Goal: Information Seeking & Learning: Learn about a topic

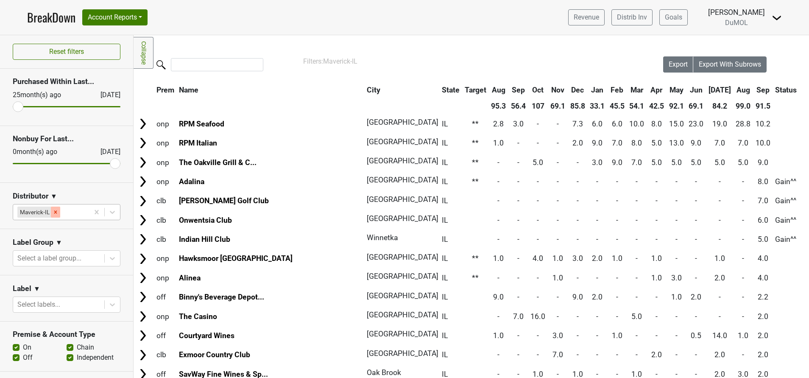
click at [51, 211] on div "Remove Maverick-IL" at bounding box center [55, 212] width 9 height 11
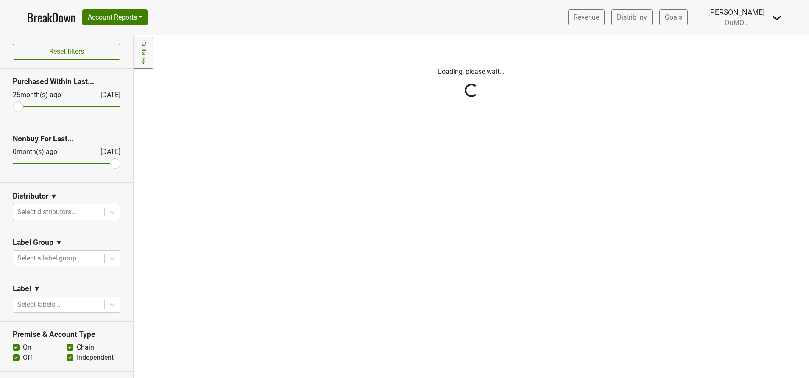
click at [88, 215] on div "Reset filters Purchased Within Last... [DATE] [DATE] Nonbuy For Last... [DATE] …" at bounding box center [67, 206] width 134 height 343
click at [108, 208] on icon at bounding box center [112, 212] width 8 height 8
click at [58, 213] on div at bounding box center [58, 212] width 83 height 12
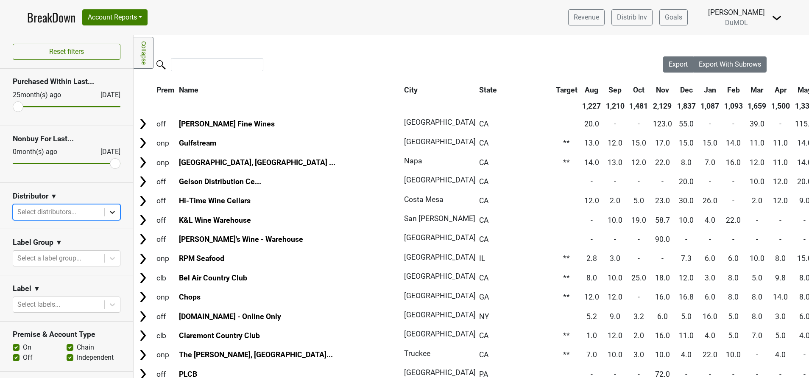
click at [105, 213] on div at bounding box center [112, 211] width 15 height 15
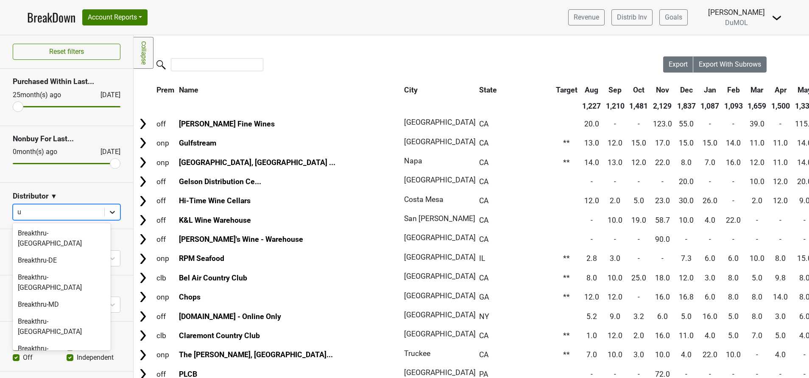
type input "ul"
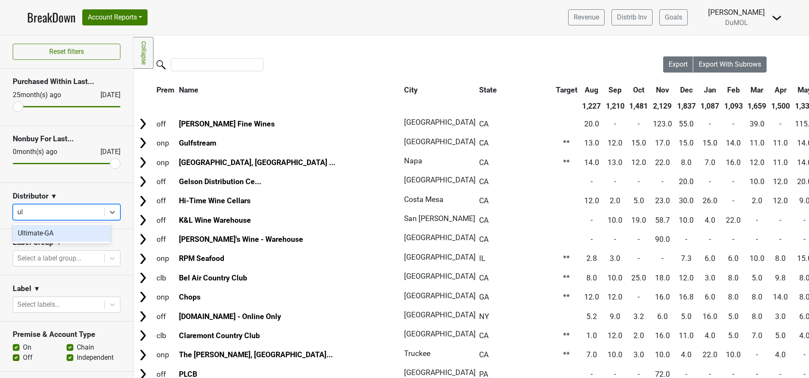
click at [36, 233] on div "Ultimate-GA" at bounding box center [62, 233] width 98 height 17
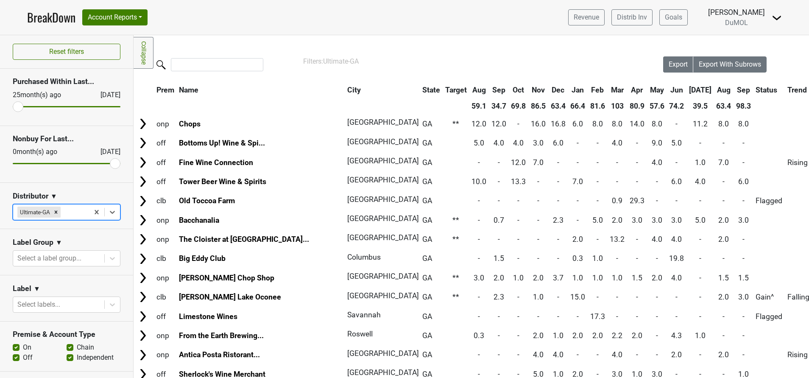
scroll to position [39, 0]
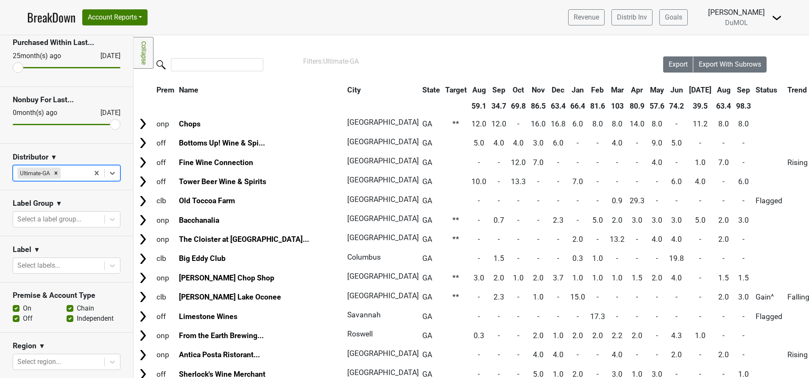
click at [23, 307] on label "On" at bounding box center [27, 308] width 8 height 10
click at [17, 307] on input "On" at bounding box center [16, 307] width 7 height 8
checkbox input "false"
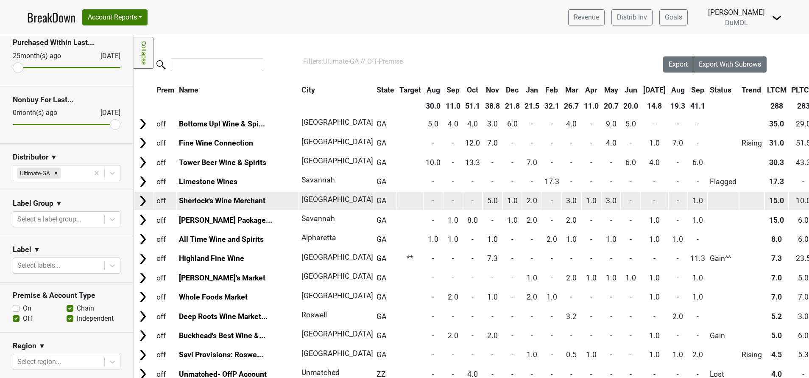
click at [145, 202] on img at bounding box center [143, 201] width 13 height 13
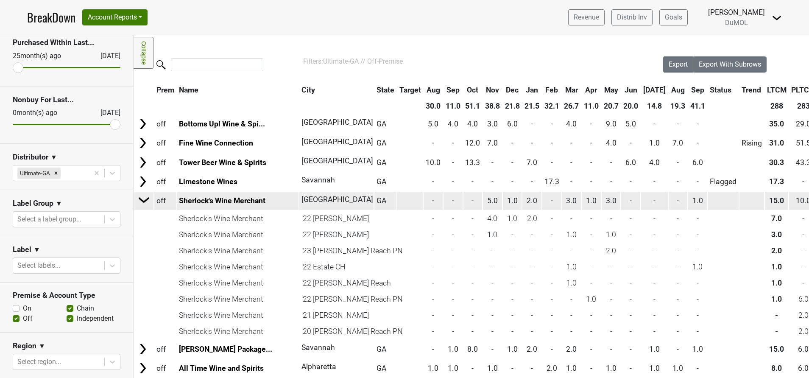
click at [145, 202] on img at bounding box center [144, 199] width 13 height 13
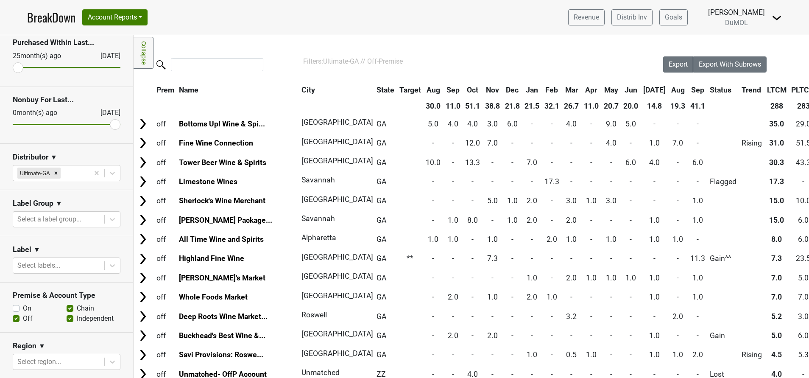
click at [669, 91] on th "Aug" at bounding box center [678, 89] width 19 height 15
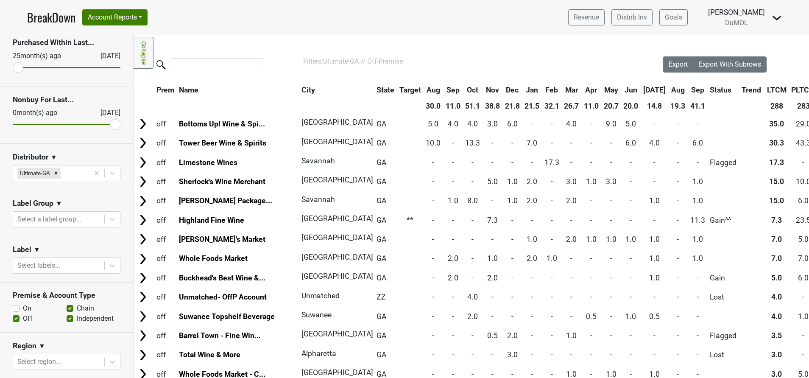
click at [669, 91] on th "Aug" at bounding box center [678, 89] width 19 height 15
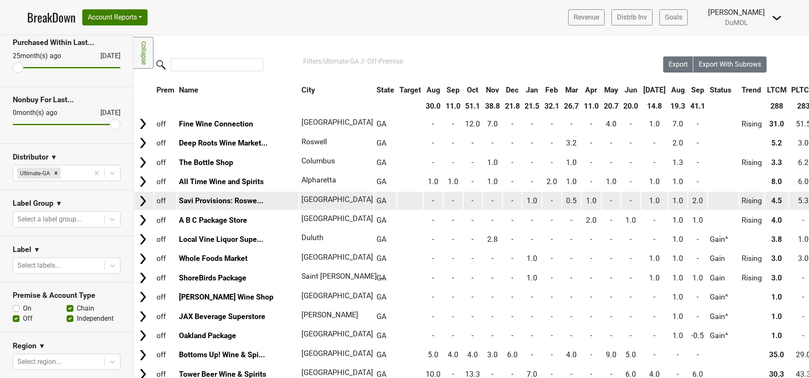
click at [141, 206] on img at bounding box center [143, 201] width 13 height 13
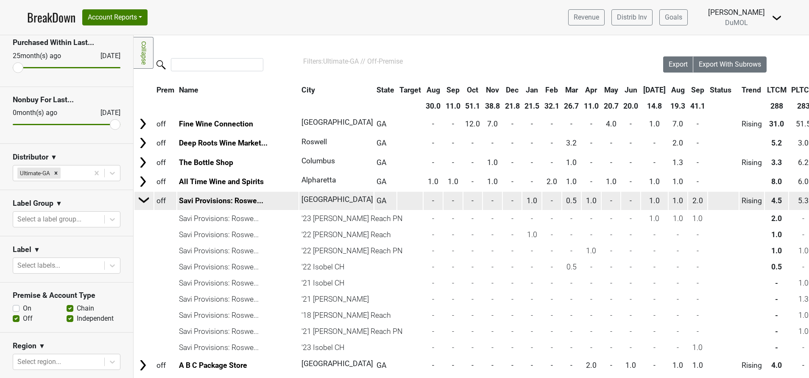
click at [141, 206] on img at bounding box center [144, 199] width 13 height 13
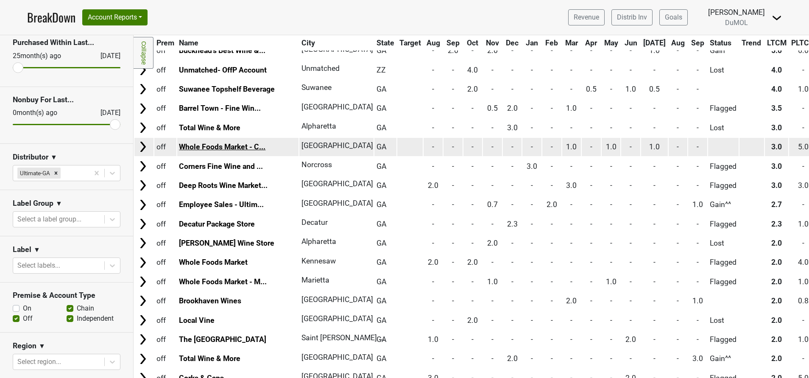
scroll to position [459, 0]
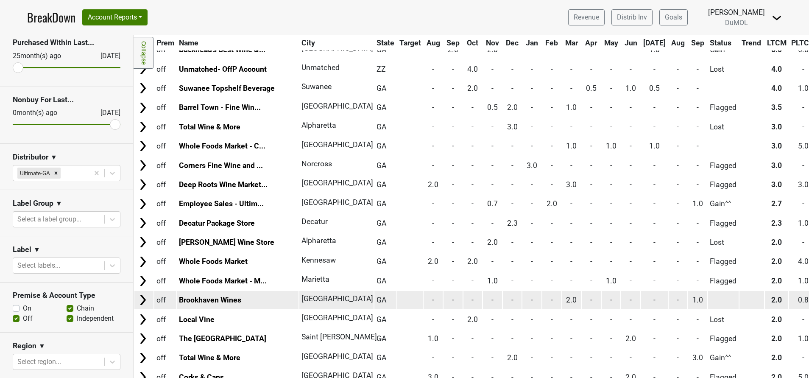
click at [143, 299] on img at bounding box center [143, 299] width 13 height 13
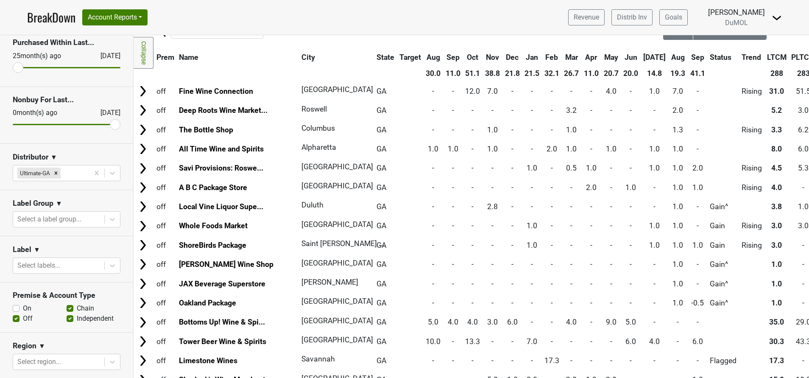
scroll to position [0, 0]
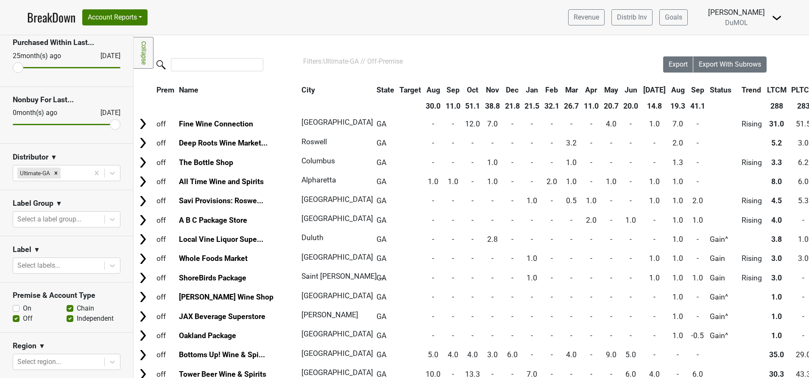
click at [688, 88] on th "Sep" at bounding box center [697, 89] width 19 height 15
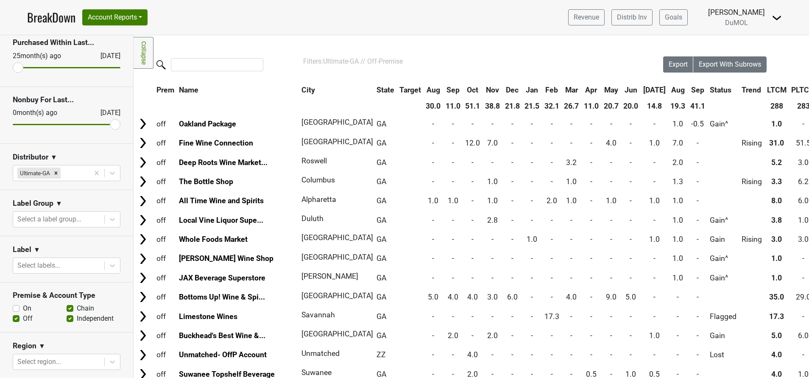
click at [688, 88] on th "Sep" at bounding box center [697, 89] width 19 height 15
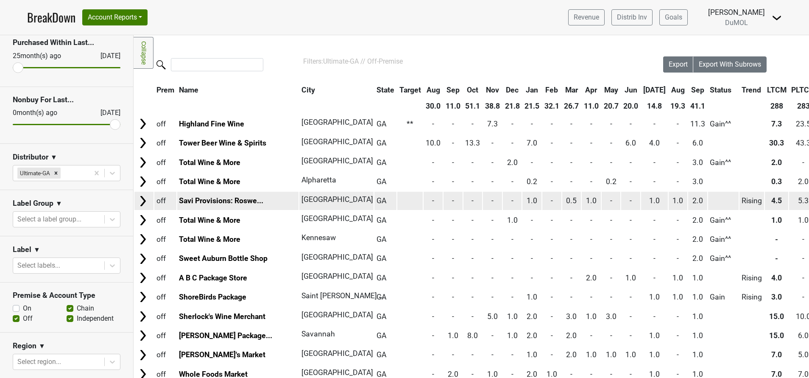
click at [145, 199] on img at bounding box center [143, 201] width 13 height 13
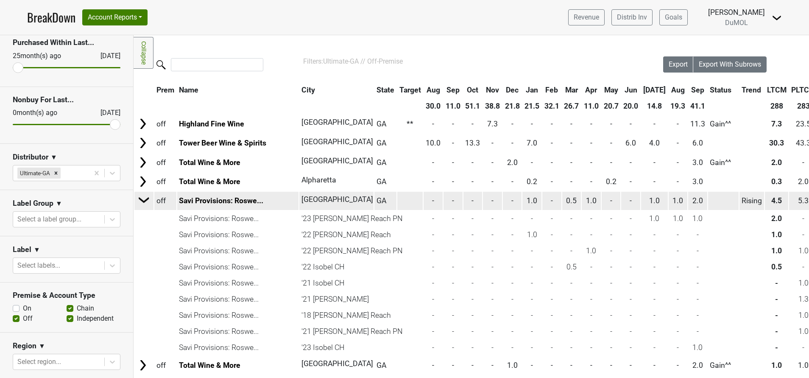
click at [145, 199] on img at bounding box center [144, 199] width 13 height 13
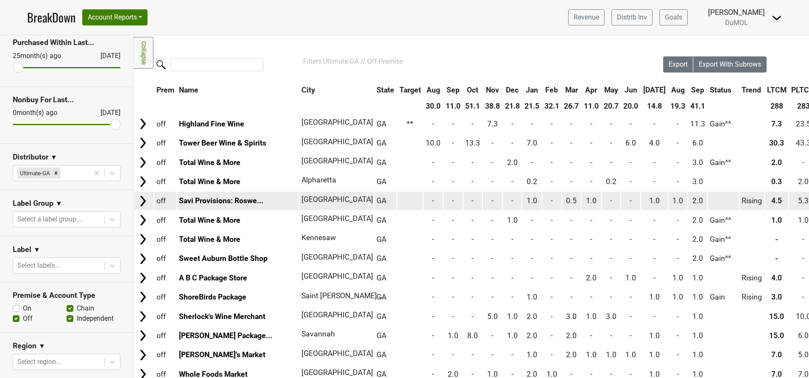
click at [145, 199] on img at bounding box center [143, 201] width 13 height 13
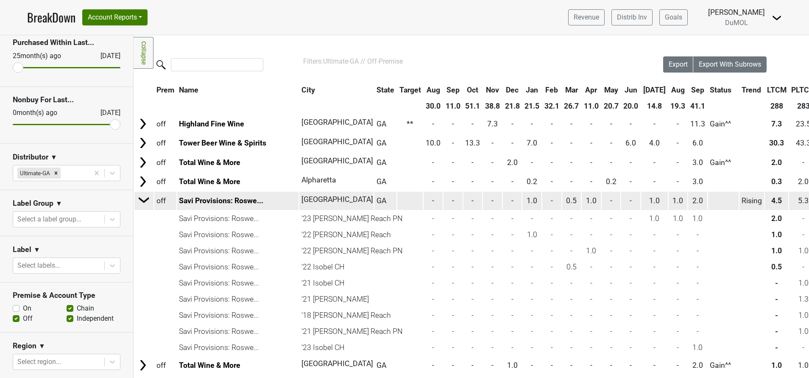
click at [145, 199] on img at bounding box center [144, 199] width 13 height 13
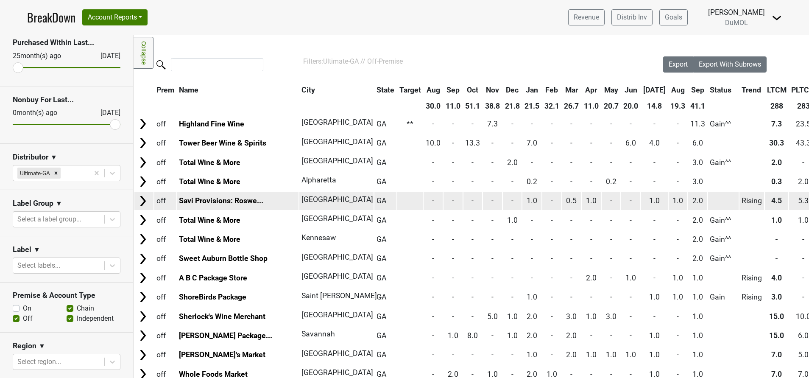
click at [137, 202] on img at bounding box center [143, 201] width 13 height 13
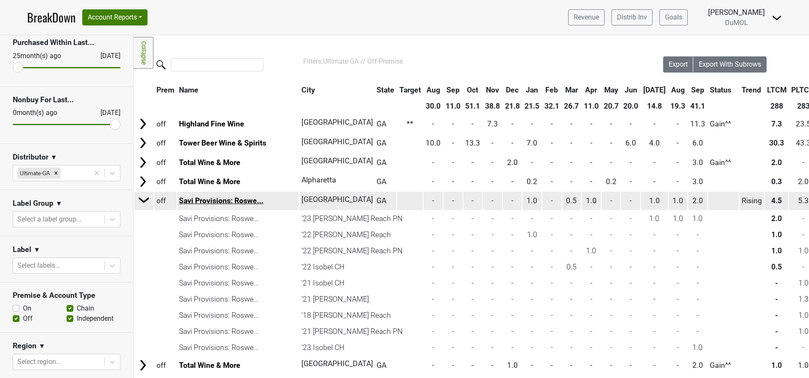
click at [235, 199] on link "Savi Provisions: Roswe..." at bounding box center [221, 200] width 84 height 8
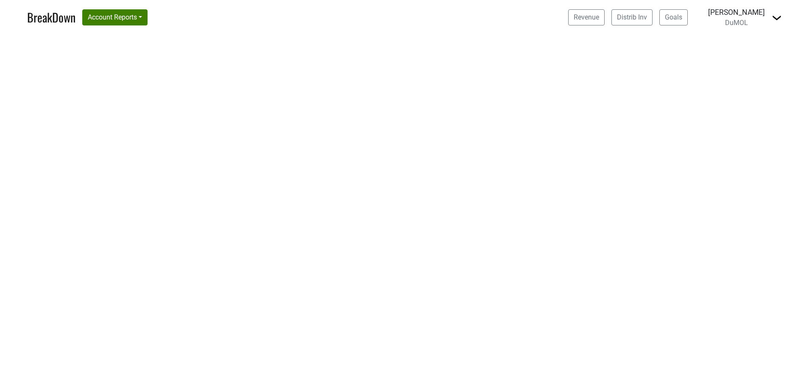
select select "GA"
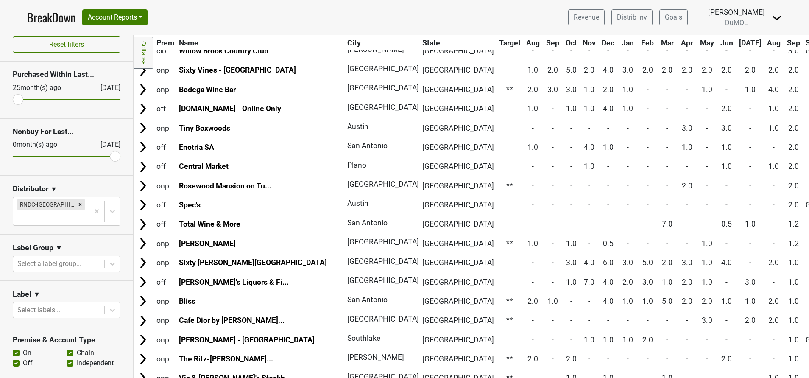
scroll to position [9, 0]
click at [23, 356] on label "Off" at bounding box center [28, 361] width 10 height 10
click at [17, 356] on input "Off" at bounding box center [16, 360] width 7 height 8
checkbox input "false"
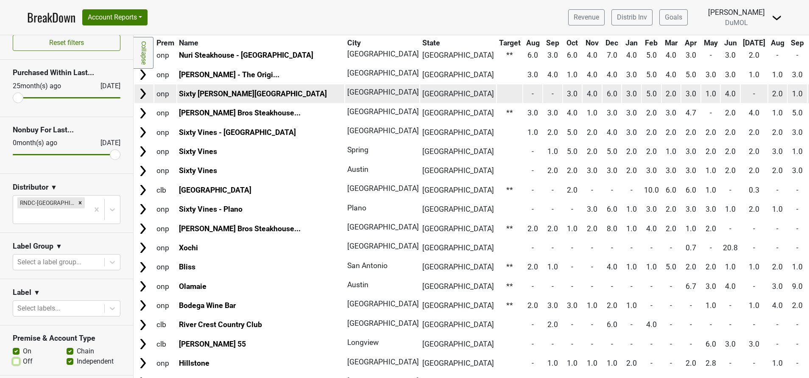
scroll to position [21, 0]
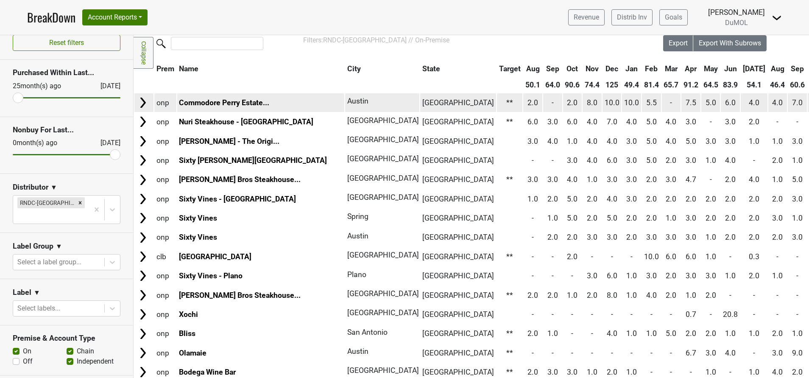
click at [140, 102] on img at bounding box center [143, 102] width 13 height 13
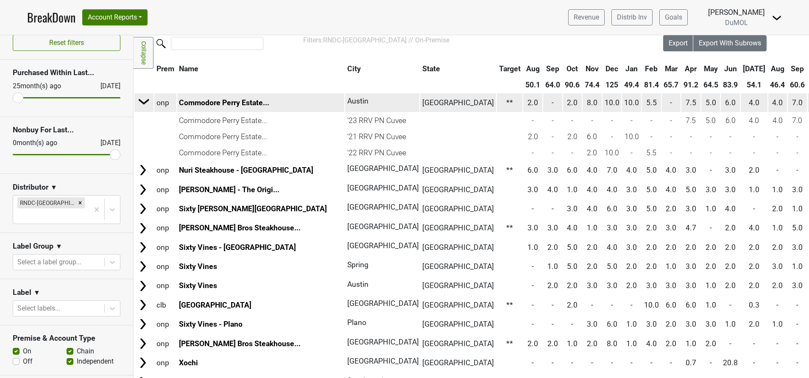
click at [145, 99] on img at bounding box center [144, 101] width 13 height 13
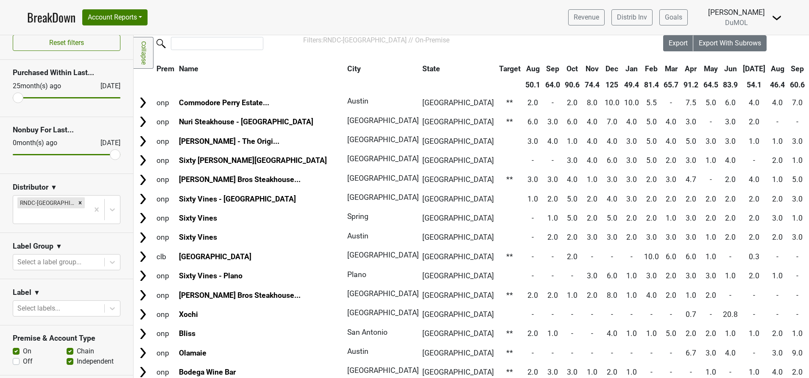
click at [345, 67] on th "City" at bounding box center [380, 68] width 70 height 15
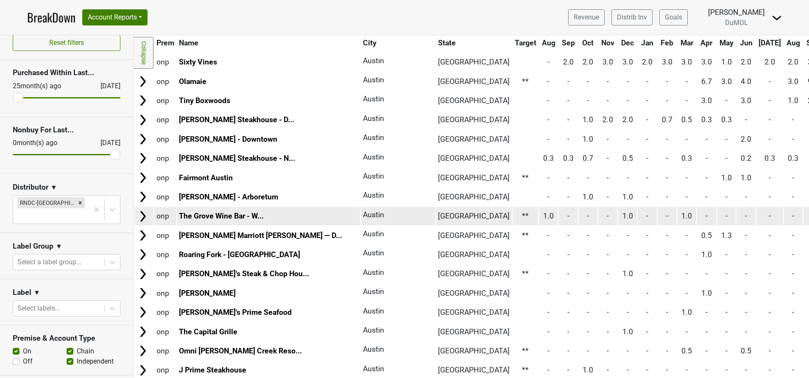
scroll to position [138, 0]
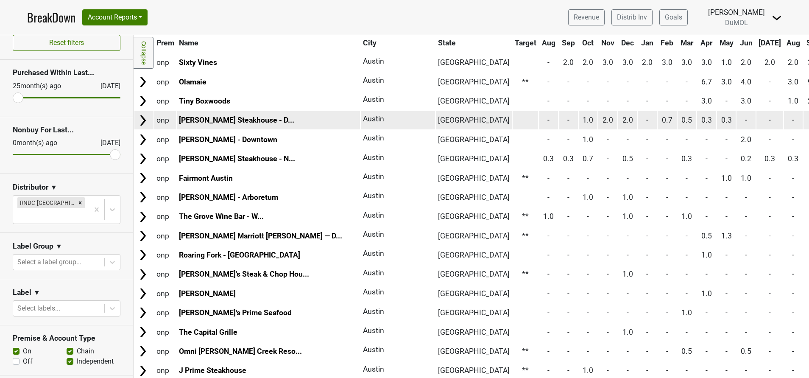
click at [138, 119] on img at bounding box center [143, 120] width 13 height 13
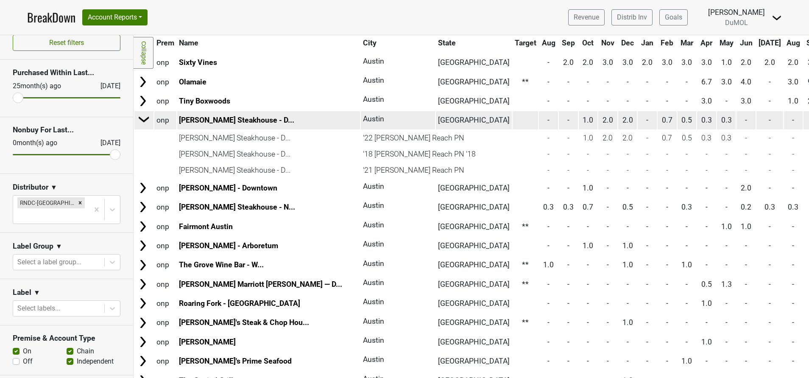
click at [138, 119] on img at bounding box center [144, 119] width 13 height 13
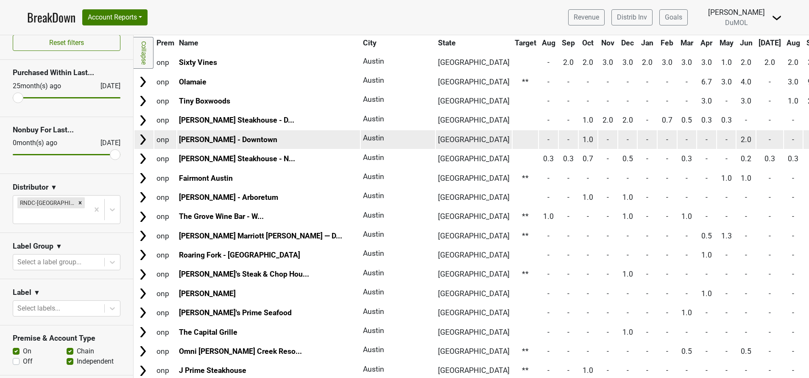
click at [145, 138] on img at bounding box center [143, 139] width 13 height 13
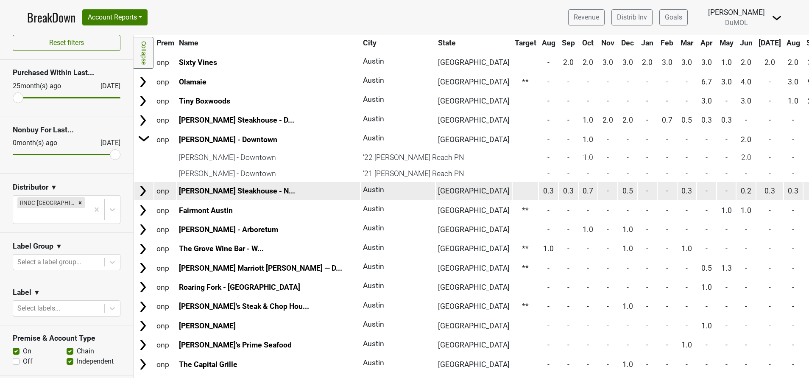
click at [142, 196] on img at bounding box center [143, 190] width 13 height 13
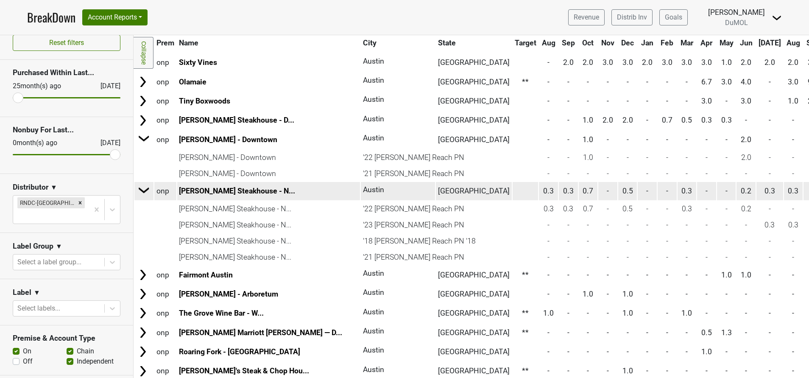
click at [142, 196] on td at bounding box center [144, 191] width 18 height 19
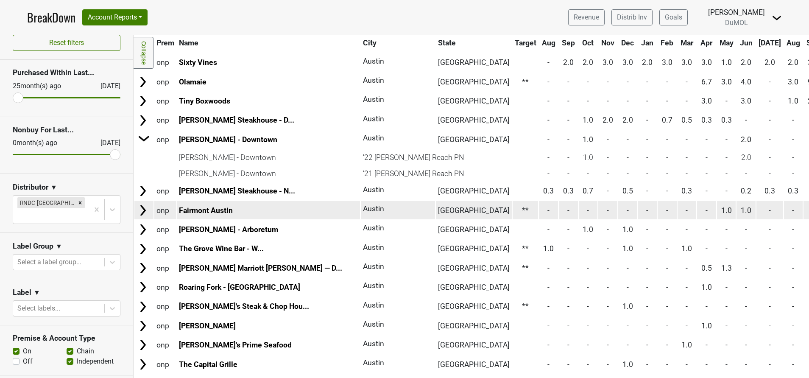
click at [145, 207] on img at bounding box center [143, 210] width 13 height 13
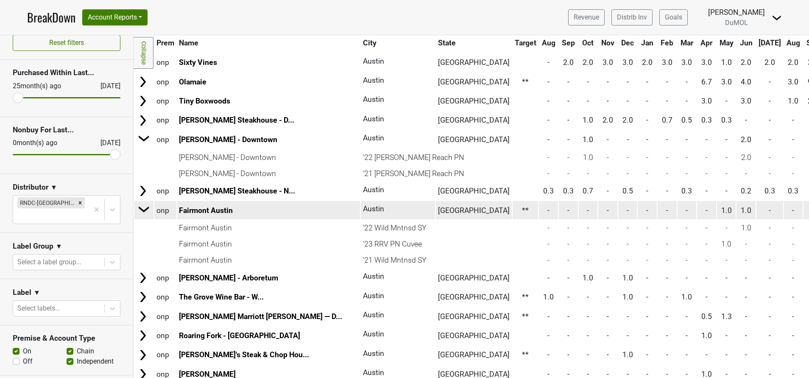
click at [145, 207] on img at bounding box center [144, 209] width 13 height 13
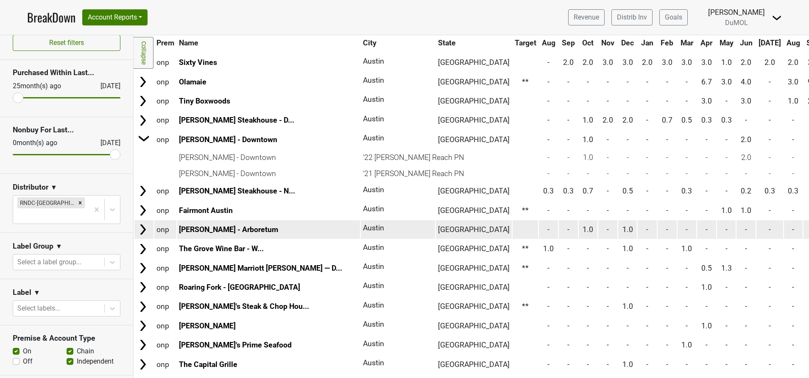
click at [141, 227] on img at bounding box center [143, 229] width 13 height 13
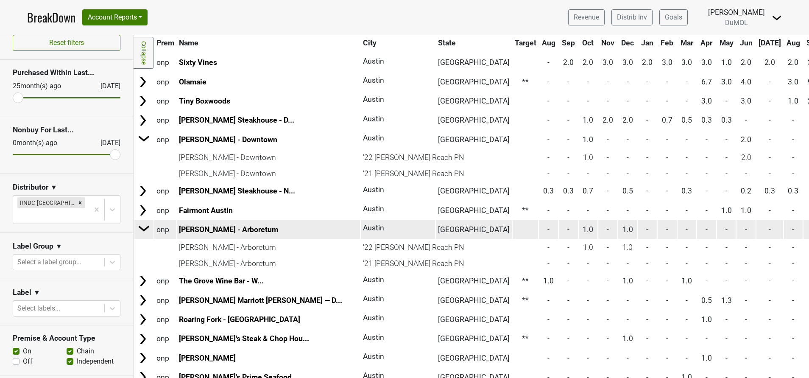
click at [141, 227] on img at bounding box center [144, 228] width 13 height 13
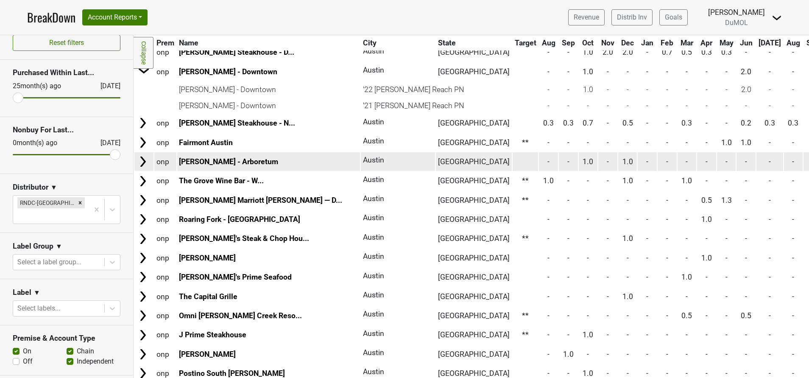
scroll to position [211, 0]
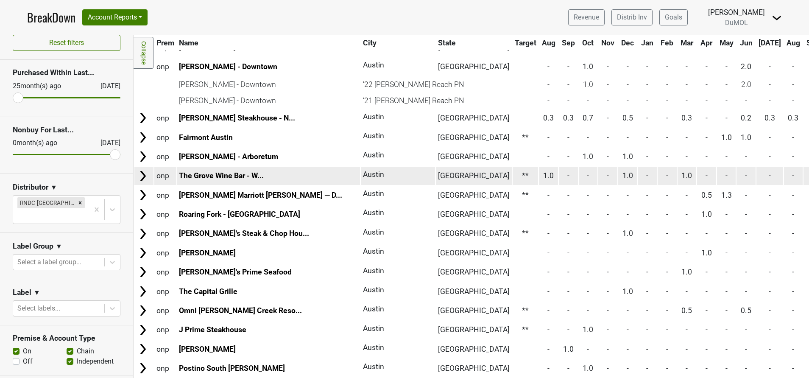
click at [139, 171] on img at bounding box center [143, 176] width 13 height 13
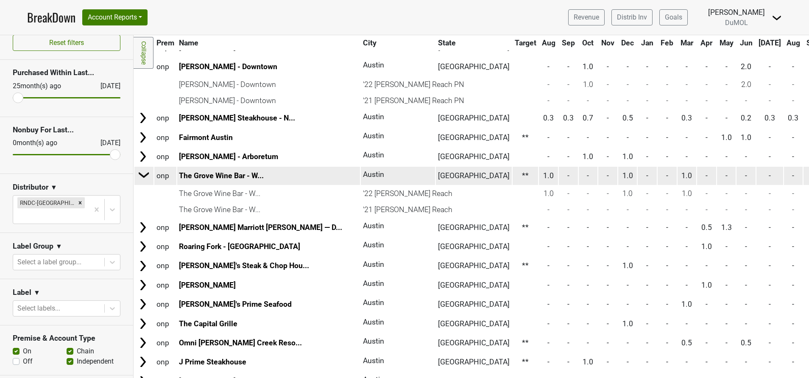
click at [139, 171] on img at bounding box center [144, 174] width 13 height 13
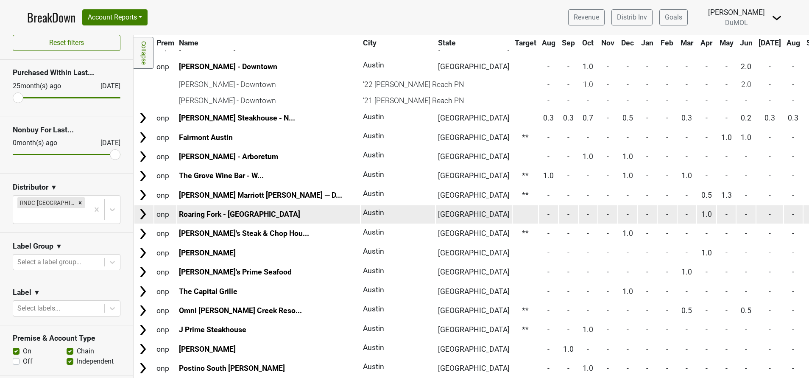
click at [150, 220] on td at bounding box center [143, 214] width 19 height 18
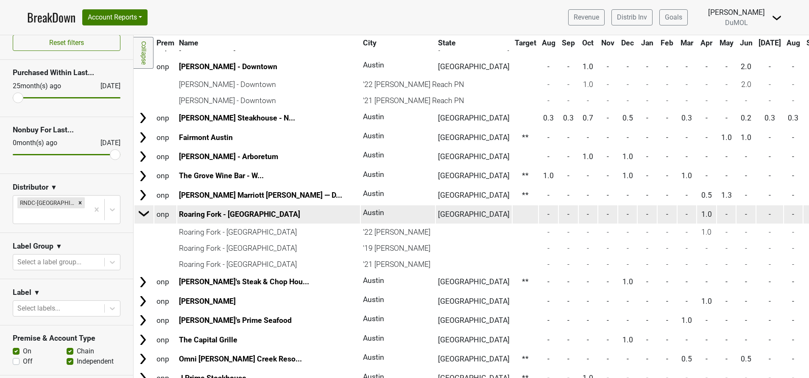
click at [150, 220] on td at bounding box center [144, 214] width 18 height 19
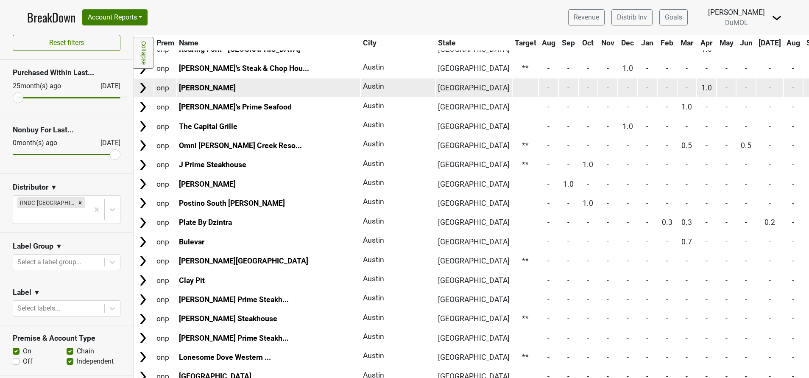
scroll to position [377, 0]
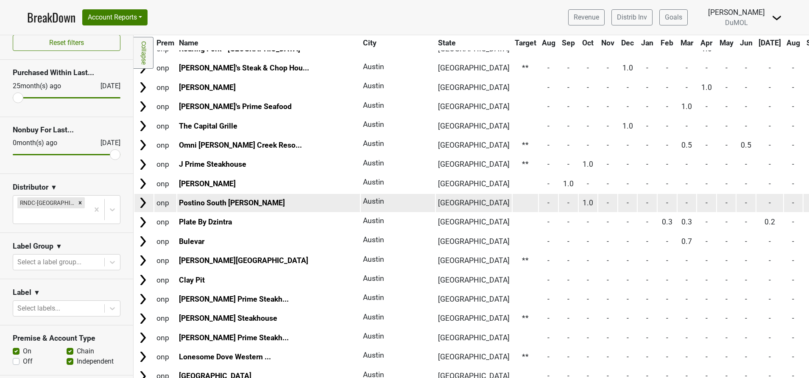
click at [142, 204] on img at bounding box center [143, 202] width 13 height 13
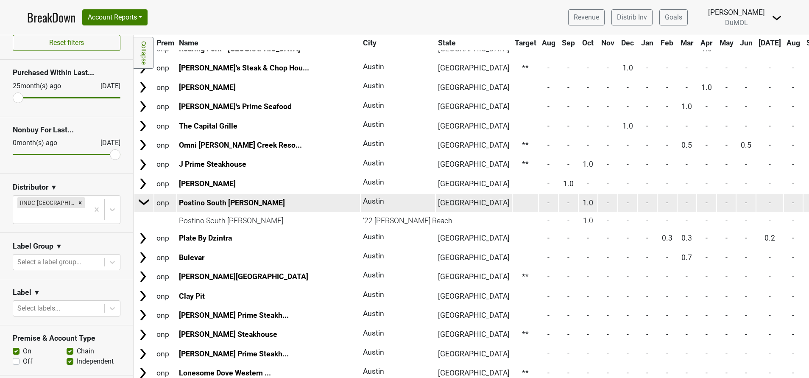
click at [146, 207] on img at bounding box center [144, 202] width 13 height 13
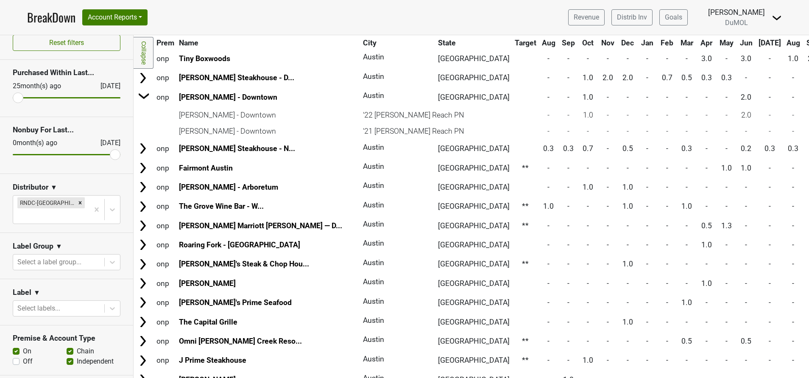
scroll to position [0, 0]
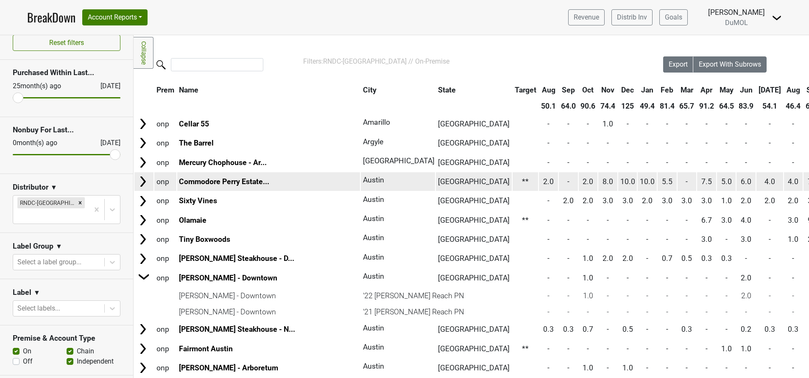
click at [143, 179] on img at bounding box center [143, 181] width 13 height 13
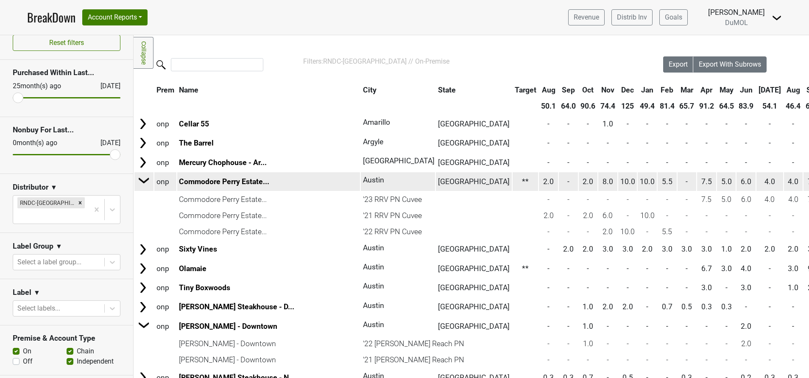
click at [143, 179] on img at bounding box center [144, 180] width 13 height 13
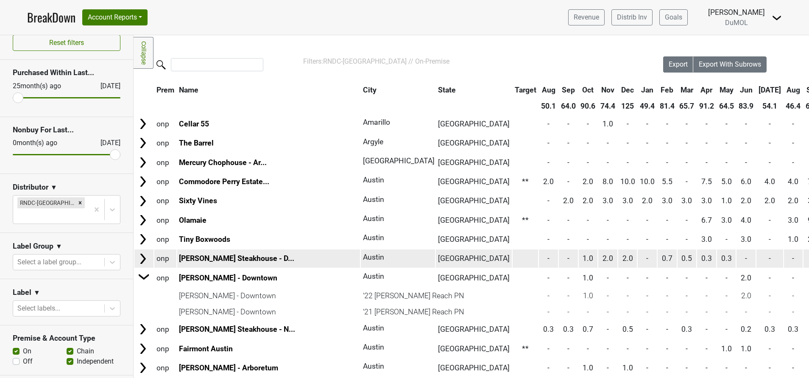
click at [142, 262] on img at bounding box center [143, 258] width 13 height 13
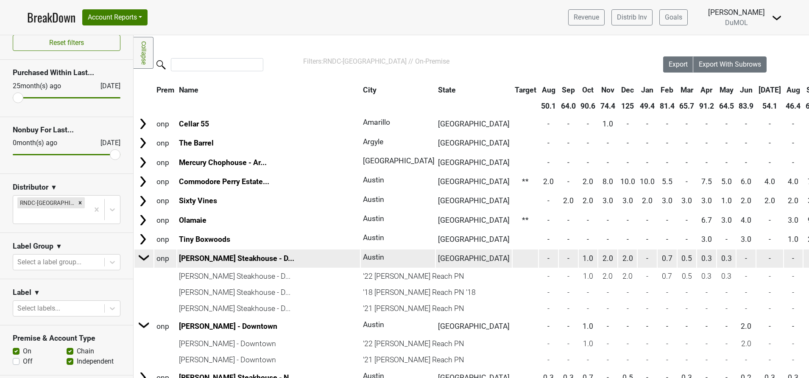
click at [142, 262] on img at bounding box center [144, 257] width 13 height 13
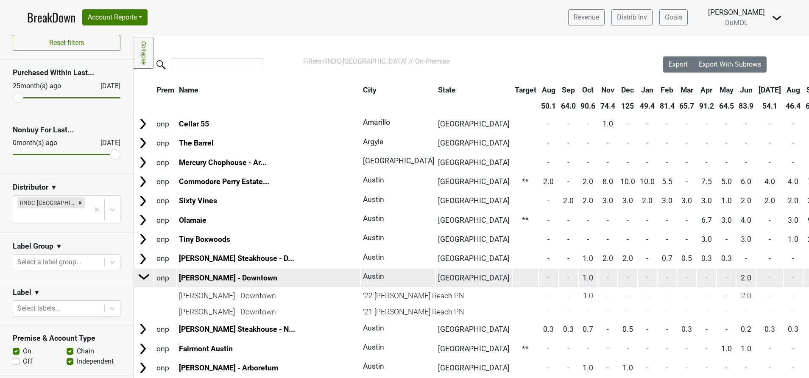
click at [141, 278] on img at bounding box center [144, 276] width 13 height 13
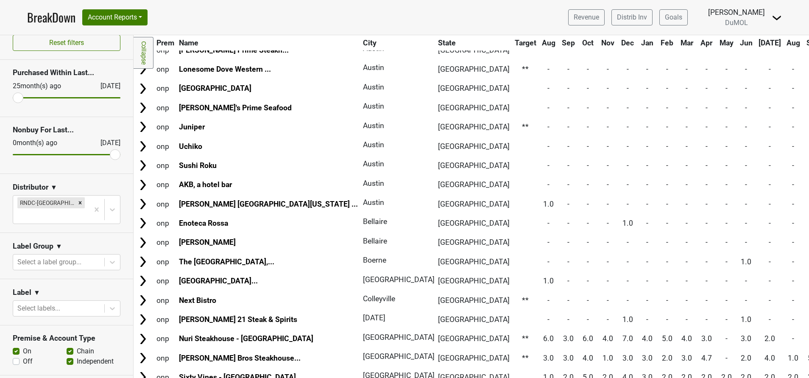
scroll to position [843, 0]
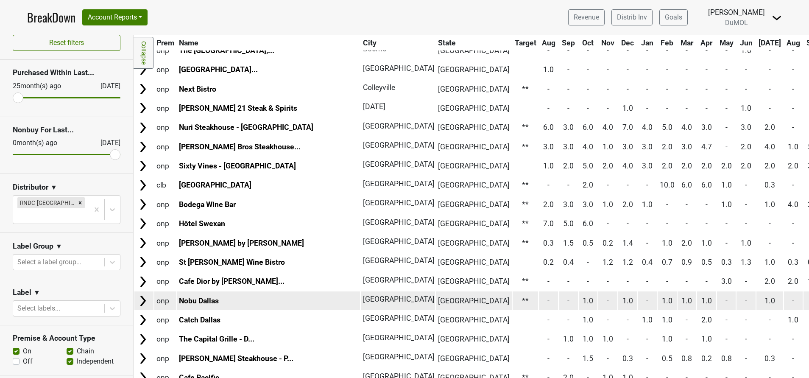
click at [145, 299] on img at bounding box center [143, 300] width 13 height 13
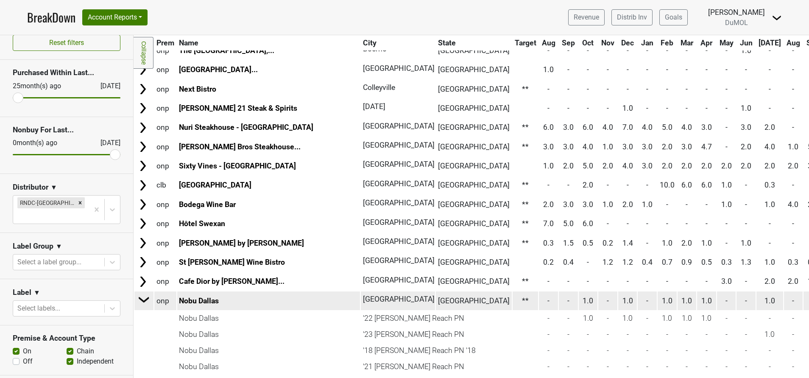
click at [145, 299] on img at bounding box center [144, 299] width 13 height 13
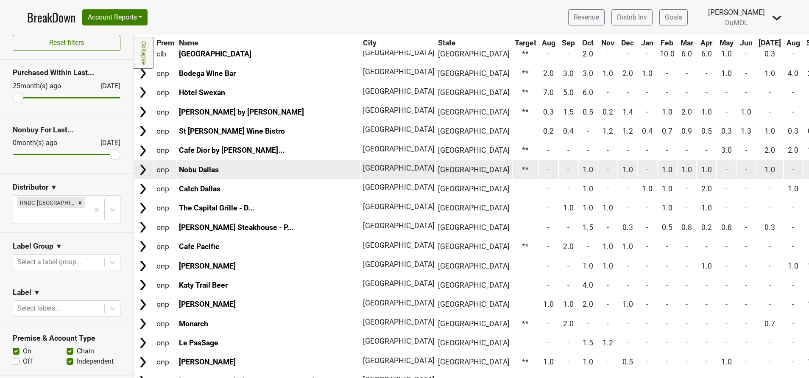
scroll to position [974, 0]
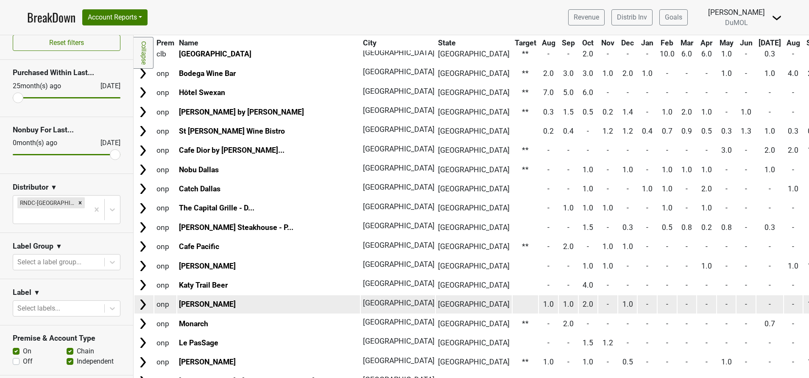
click at [142, 305] on img at bounding box center [143, 304] width 13 height 13
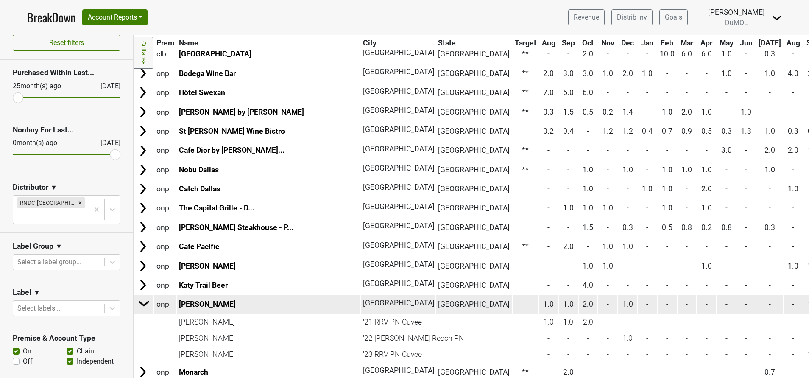
click at [142, 305] on img at bounding box center [144, 303] width 13 height 13
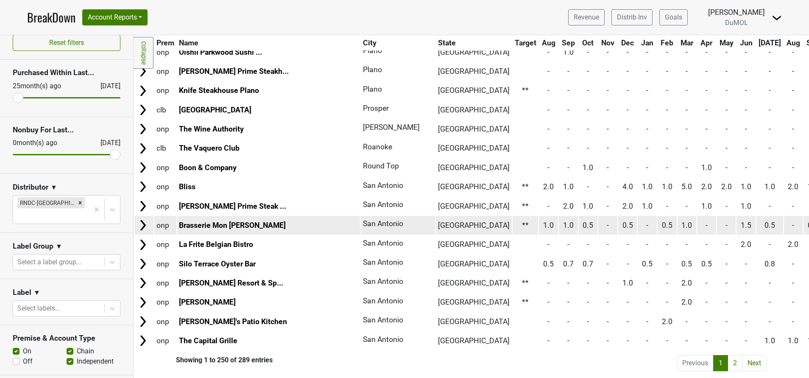
scroll to position [4585, 0]
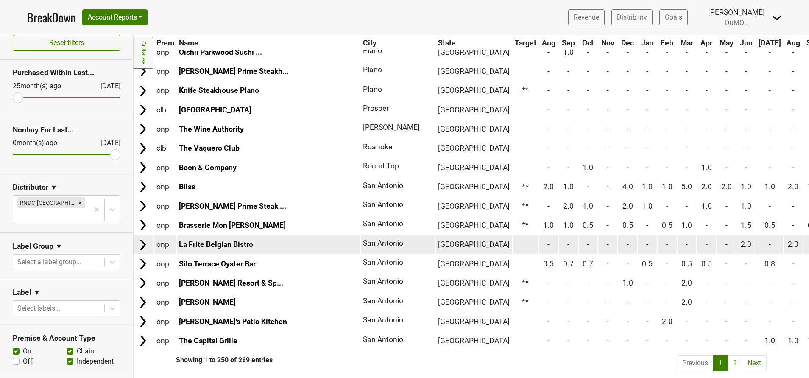
click at [144, 238] on img at bounding box center [143, 244] width 13 height 13
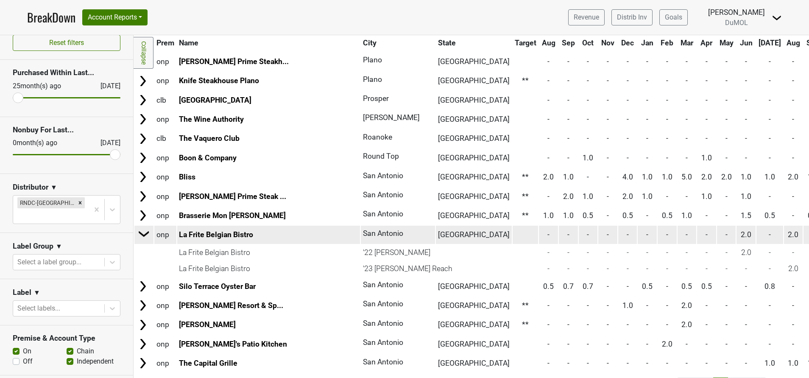
click at [148, 237] on img at bounding box center [144, 233] width 13 height 13
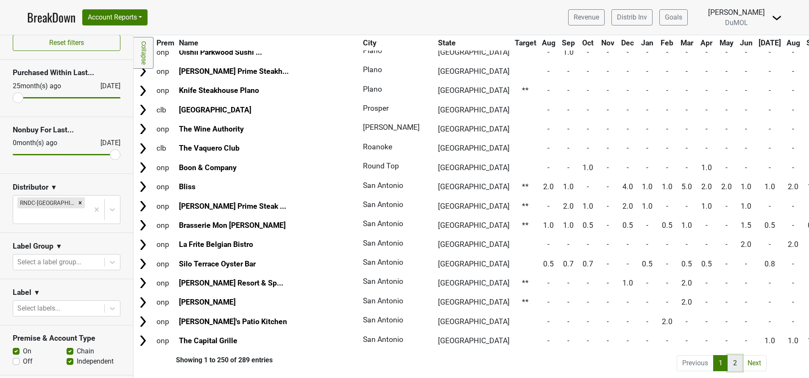
click at [728, 355] on link "2" at bounding box center [735, 363] width 15 height 16
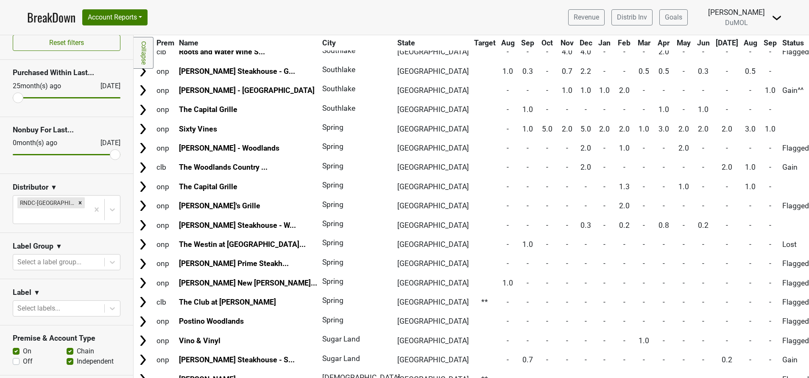
scroll to position [524, 0]
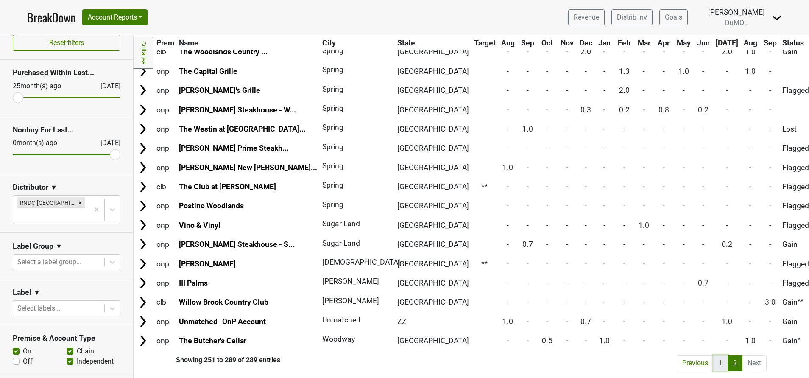
click at [713, 355] on link "1" at bounding box center [720, 363] width 15 height 16
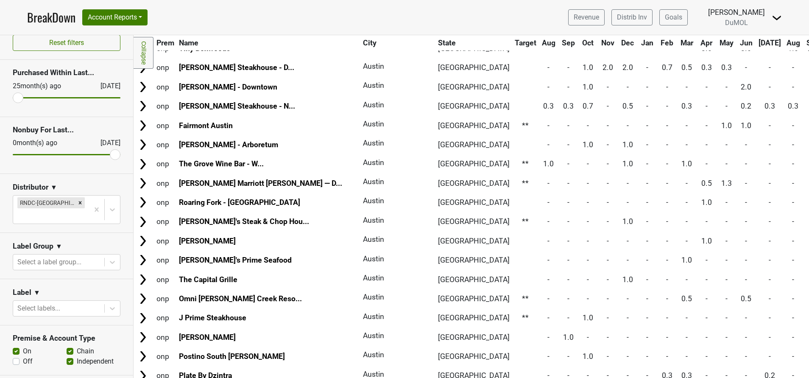
scroll to position [0, 0]
